Goal: Task Accomplishment & Management: Manage account settings

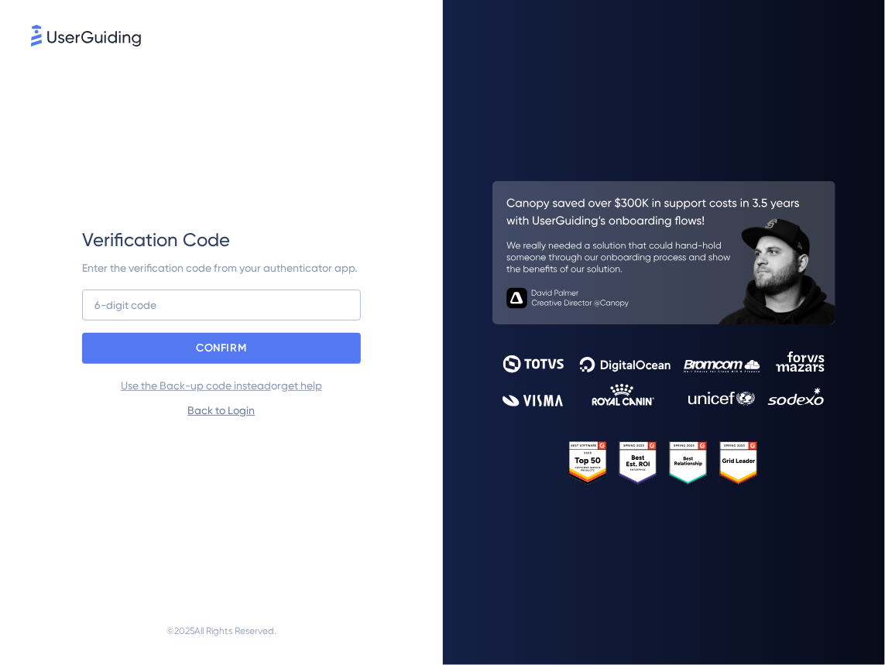
click at [245, 410] on link "Back to Login" at bounding box center [220, 410] width 67 height 12
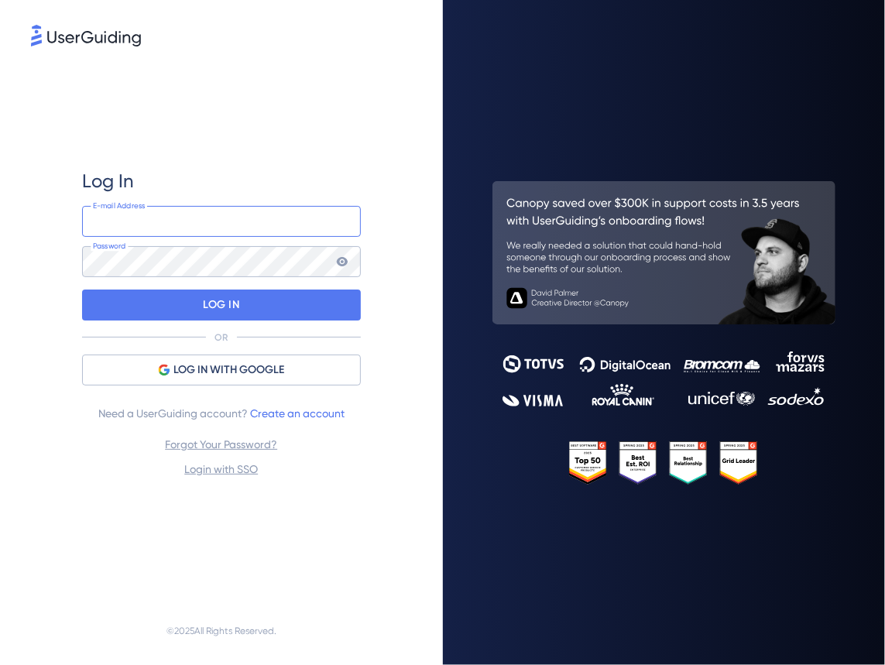
click at [197, 230] on input "email" at bounding box center [221, 221] width 279 height 31
type input "productmanagement@openprovider.nl"
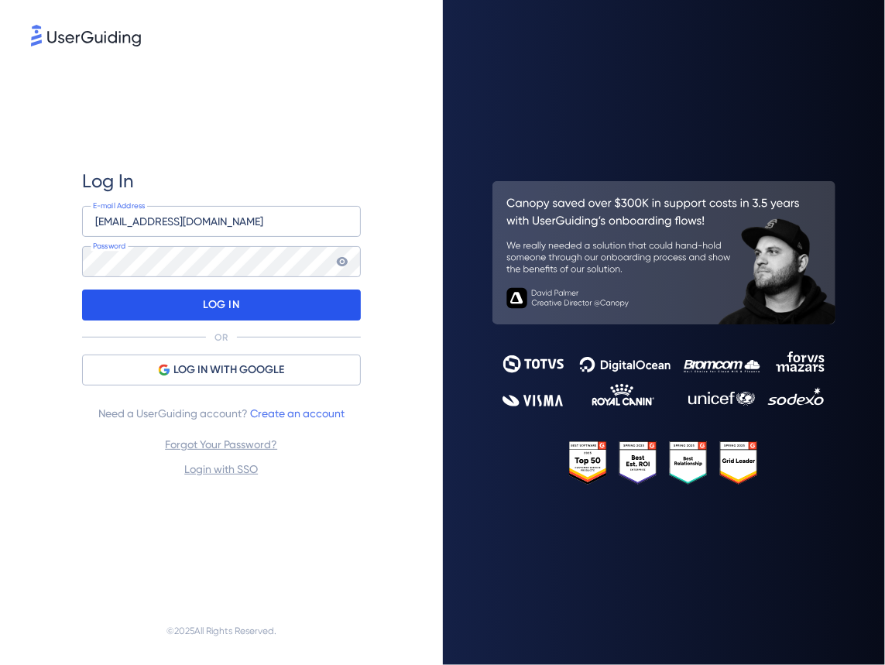
click at [198, 310] on div "LOG IN" at bounding box center [221, 305] width 279 height 31
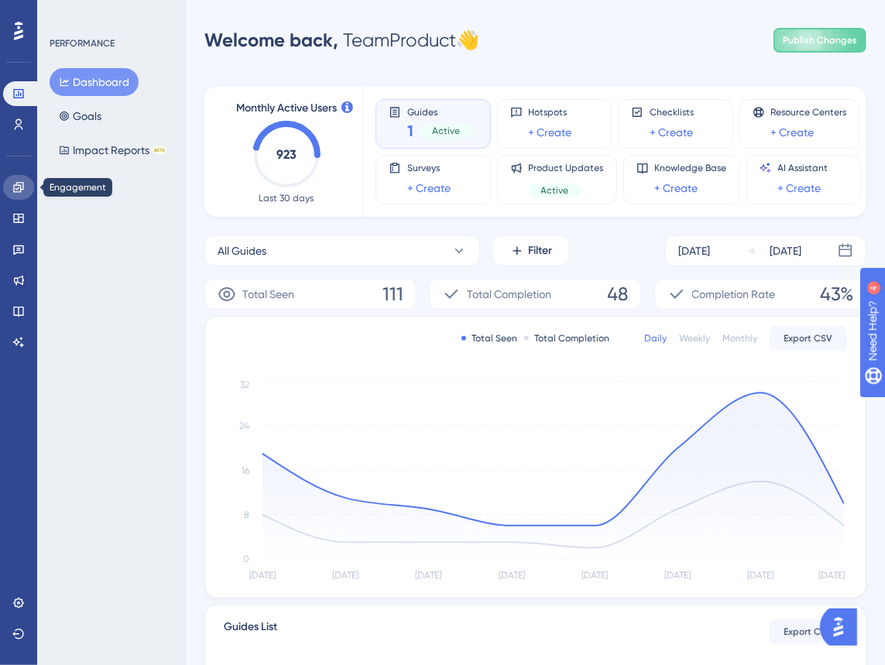
click at [15, 188] on icon at bounding box center [18, 187] width 12 height 12
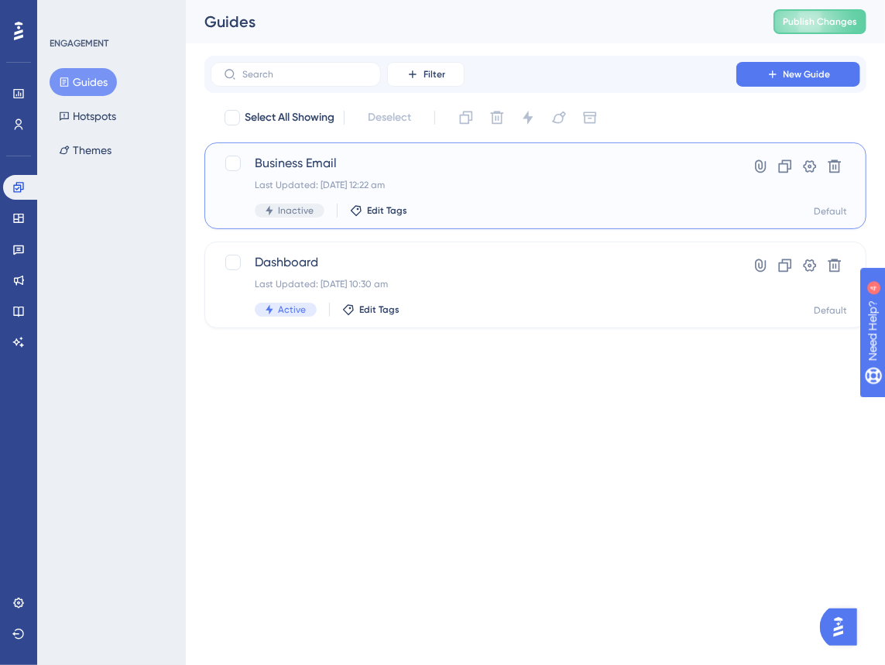
click at [316, 160] on span "Business Email" at bounding box center [474, 163] width 438 height 19
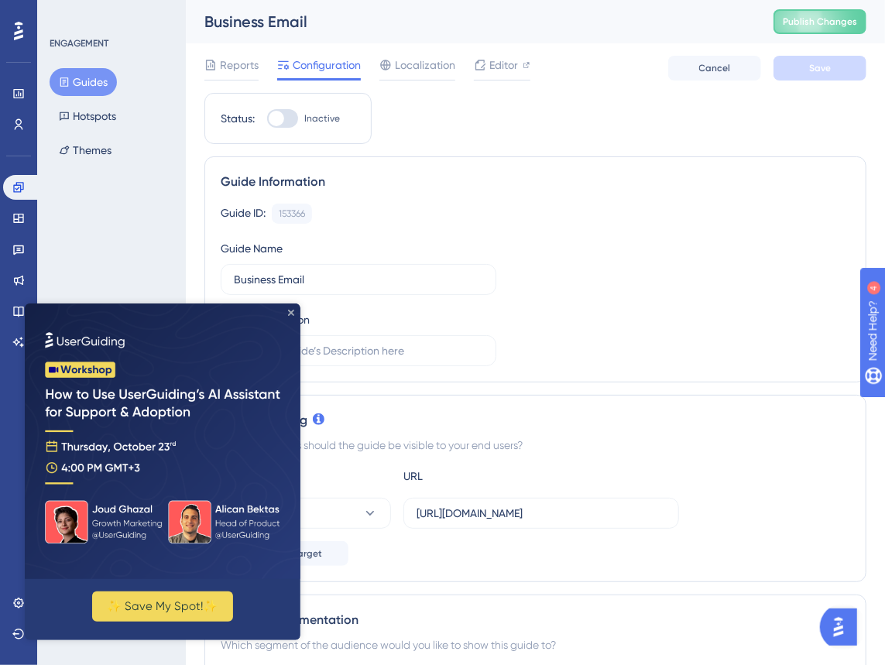
click at [291, 311] on icon "Close Preview" at bounding box center [290, 312] width 6 height 6
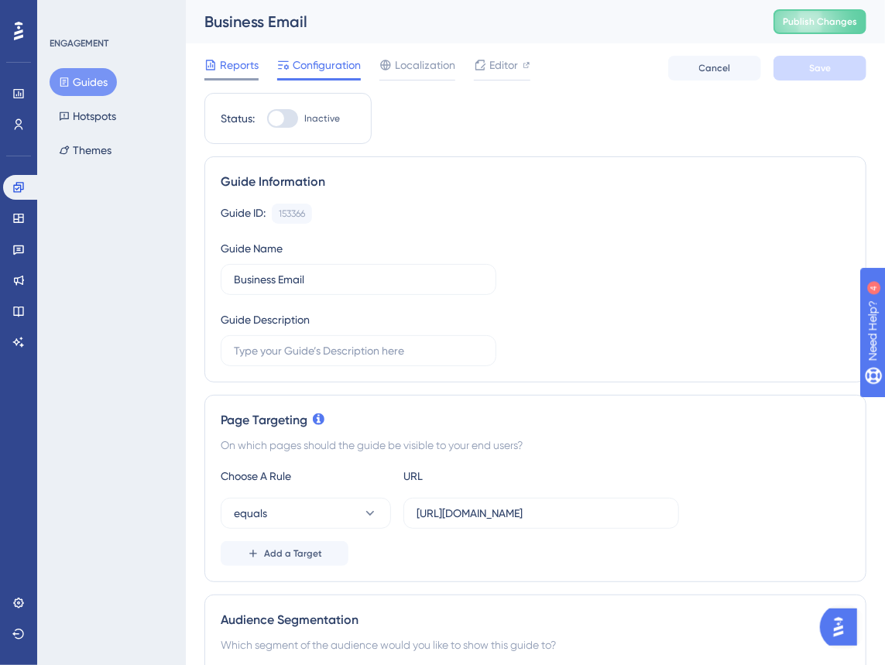
click at [225, 61] on span "Reports" at bounding box center [239, 65] width 39 height 19
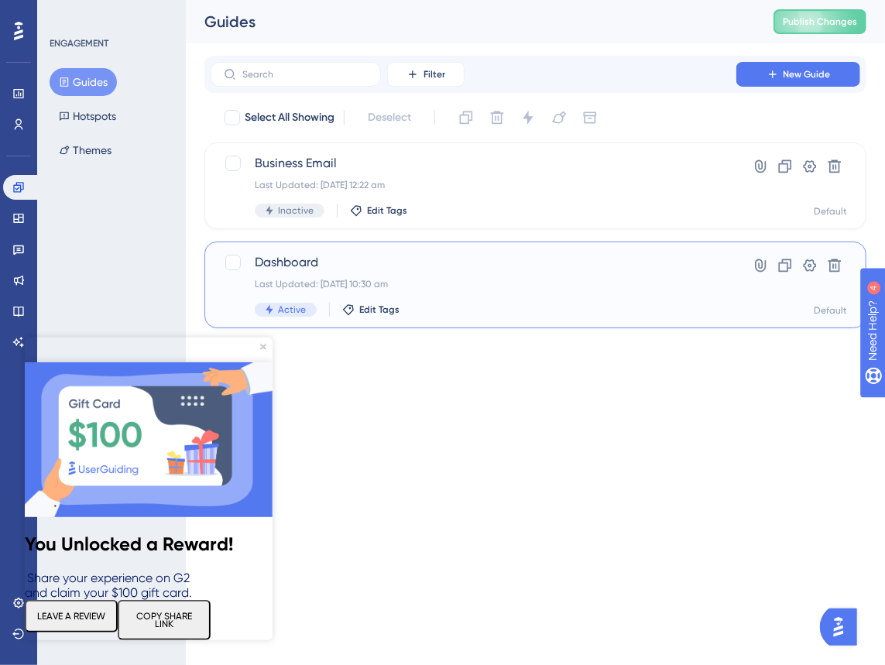
click at [276, 256] on span "Dashboard" at bounding box center [474, 262] width 438 height 19
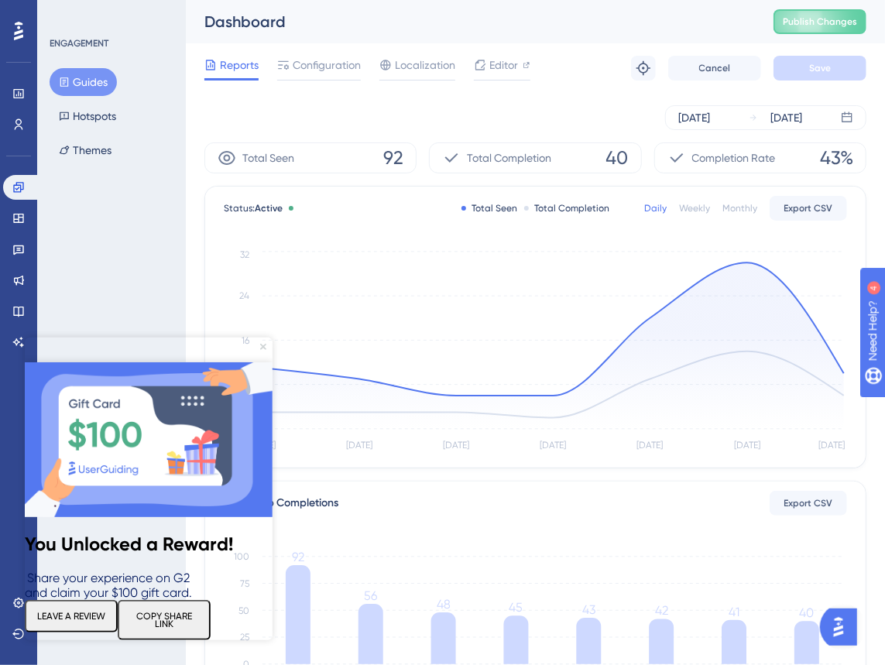
click at [262, 349] on icon "Close Preview" at bounding box center [262, 347] width 6 height 6
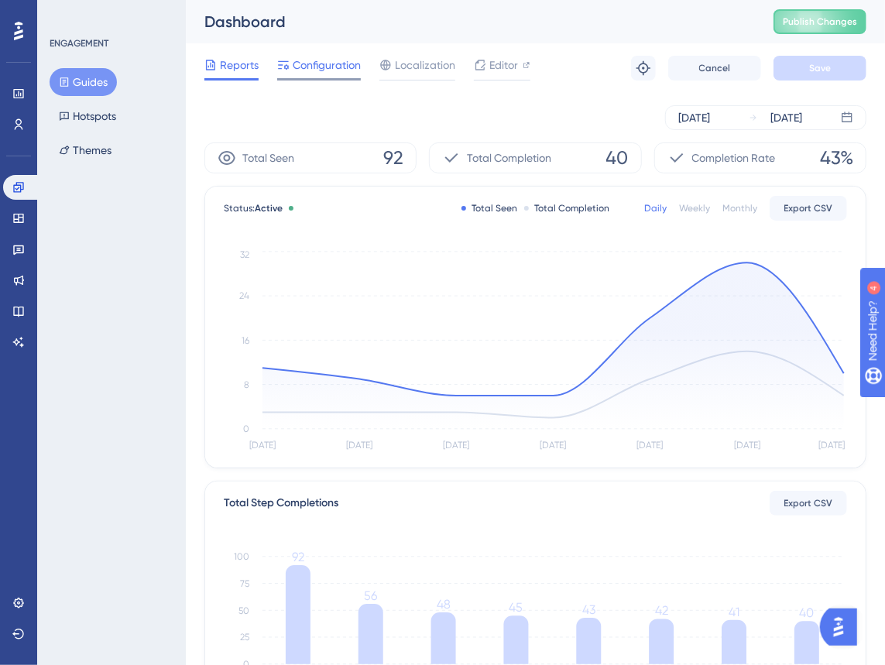
click at [311, 57] on span "Configuration" at bounding box center [327, 65] width 68 height 19
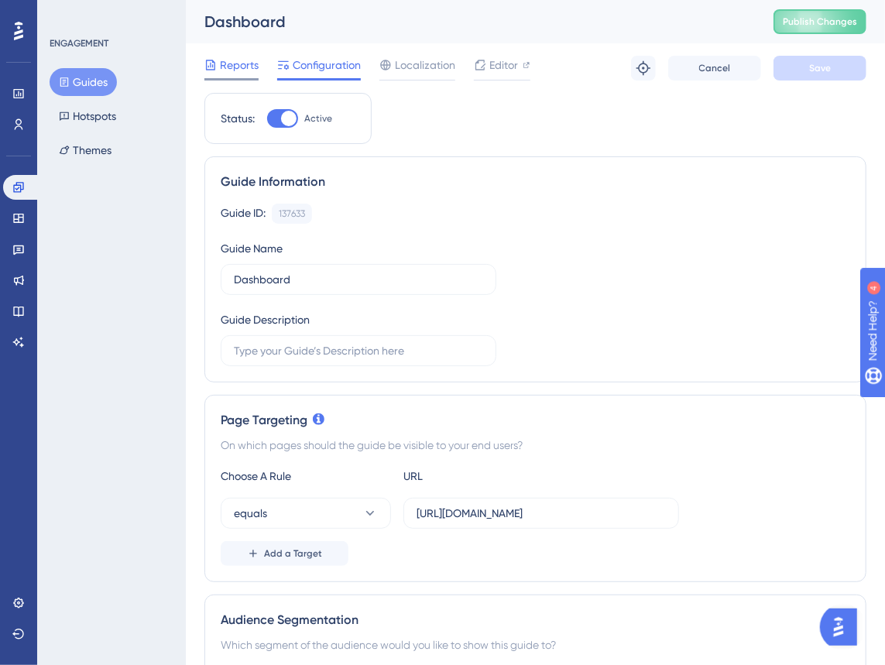
click at [246, 61] on span "Reports" at bounding box center [239, 65] width 39 height 19
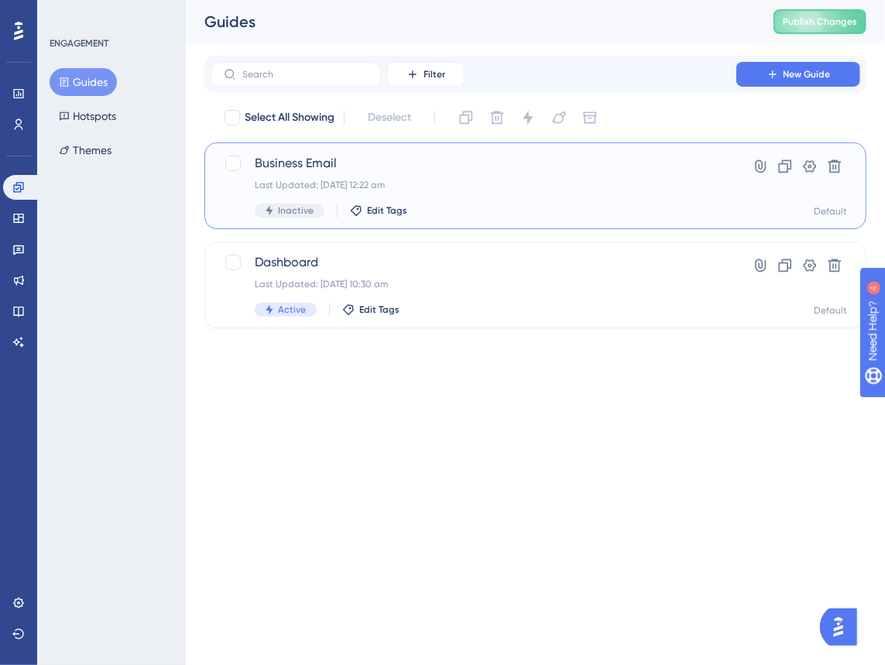
click at [278, 159] on span "Business Email" at bounding box center [474, 163] width 438 height 19
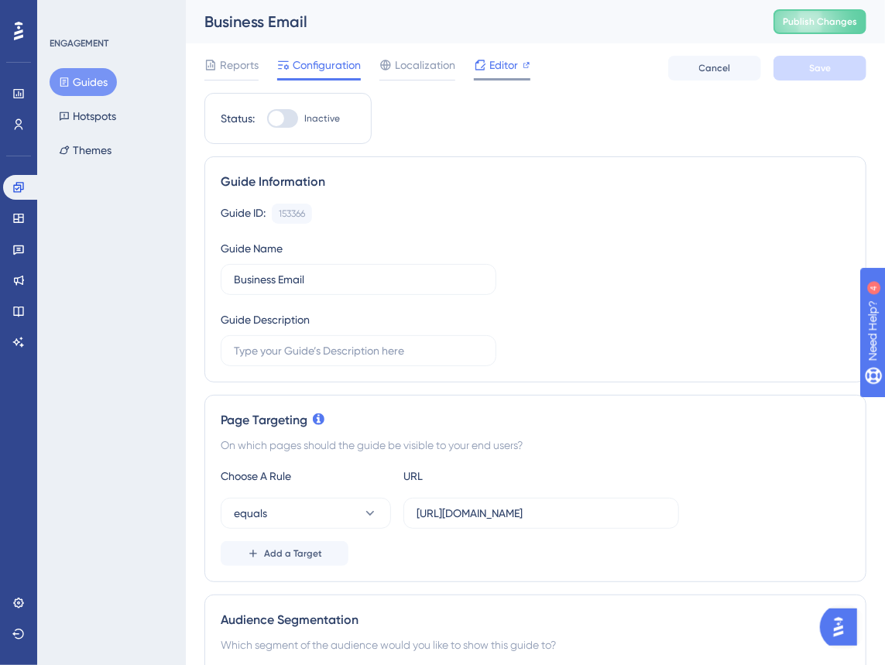
click at [489, 59] on span "Editor" at bounding box center [503, 65] width 29 height 19
click at [507, 64] on span "Editor" at bounding box center [503, 65] width 29 height 19
